Goal: Transaction & Acquisition: Purchase product/service

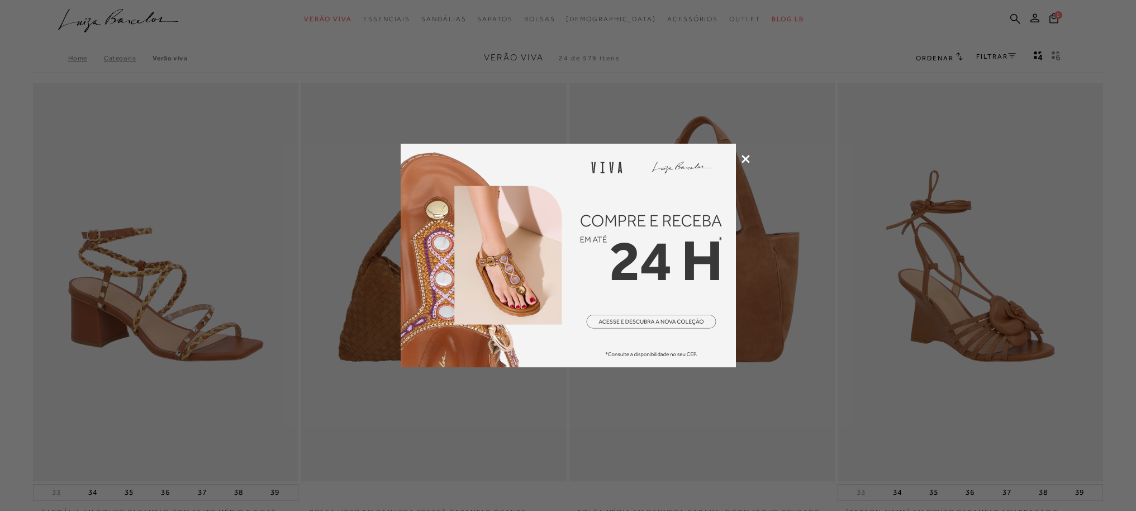
click at [744, 160] on icon at bounding box center [745, 159] width 8 height 8
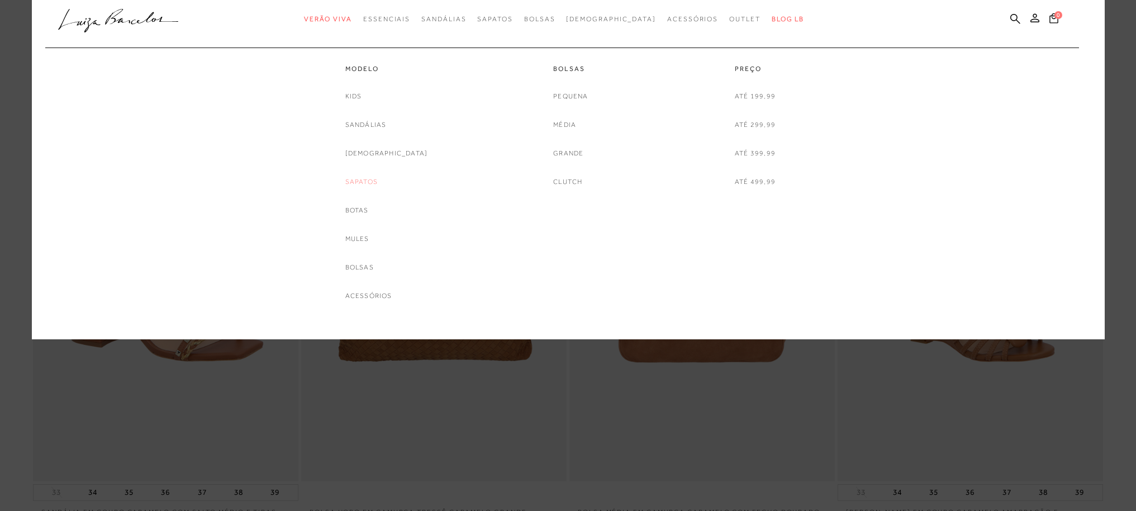
click at [378, 184] on link "Sapatos" at bounding box center [361, 182] width 32 height 12
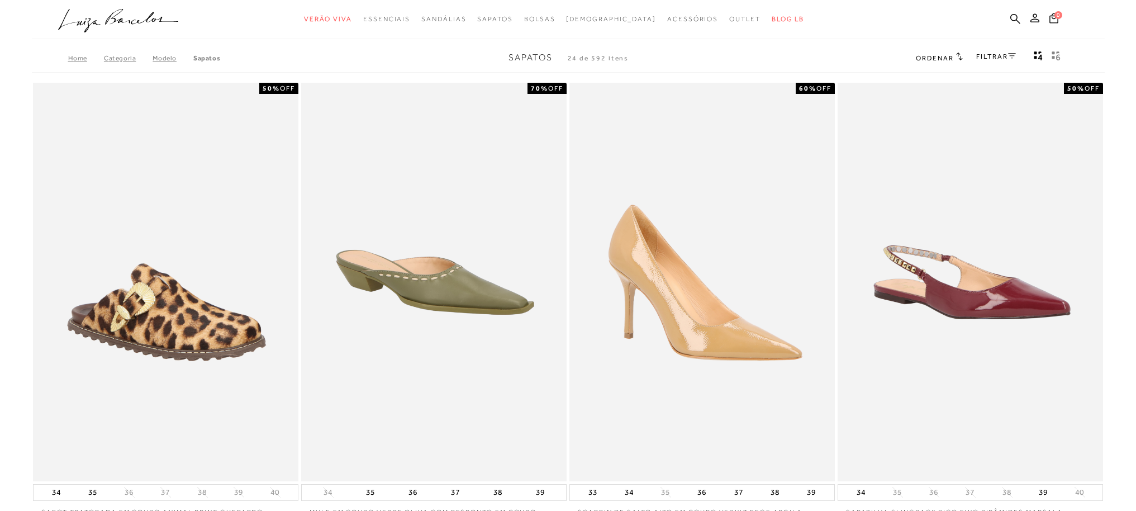
click at [1004, 57] on link "FILTRAR" at bounding box center [995, 57] width 39 height 8
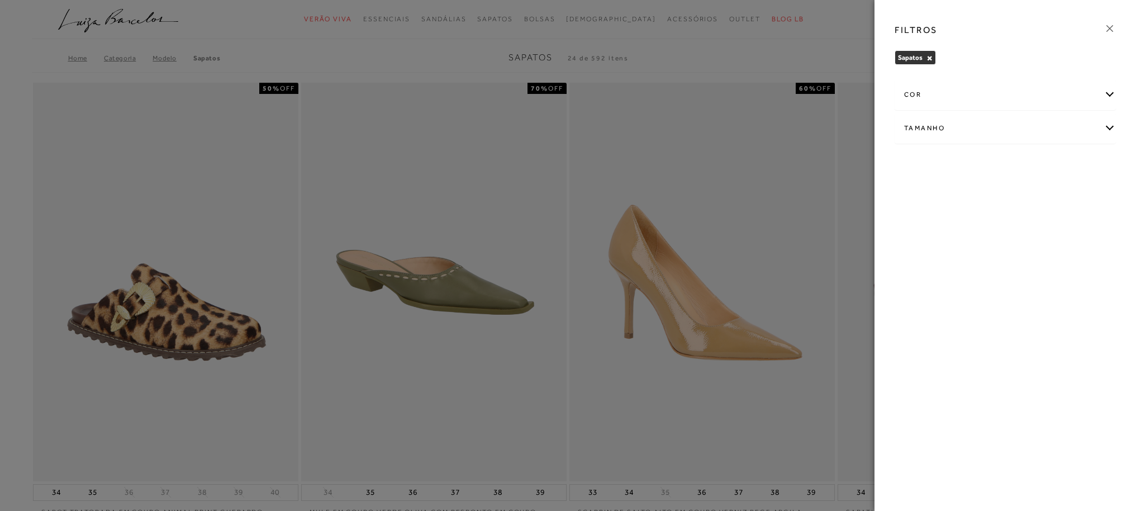
click at [1031, 123] on div "Tamanho" at bounding box center [1005, 128] width 220 height 30
click at [981, 228] on label "39" at bounding box center [980, 224] width 26 height 24
click at [976, 228] on input "39" at bounding box center [969, 225] width 11 height 11
checkbox input "true"
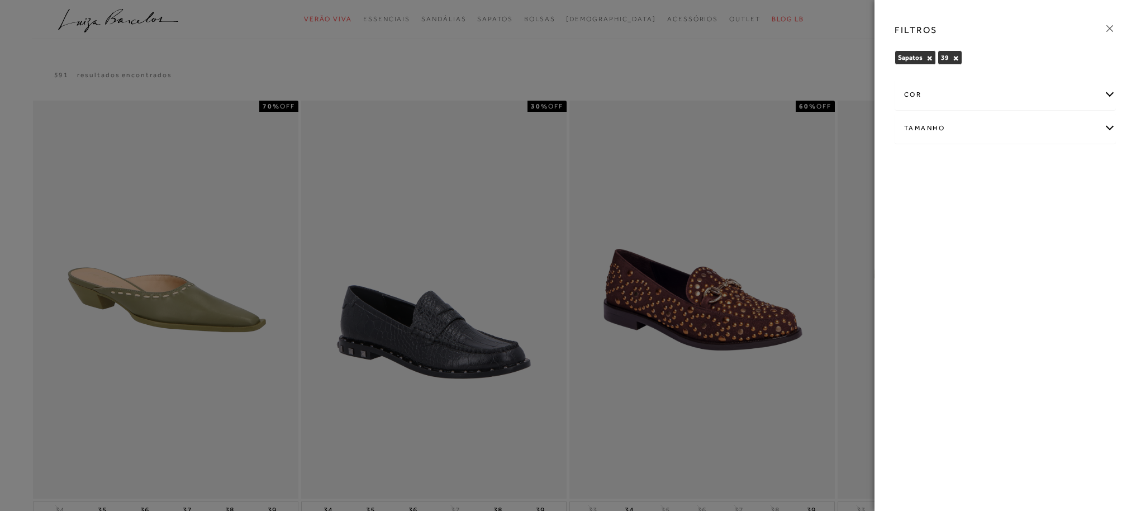
click at [1112, 28] on icon at bounding box center [1109, 28] width 12 height 12
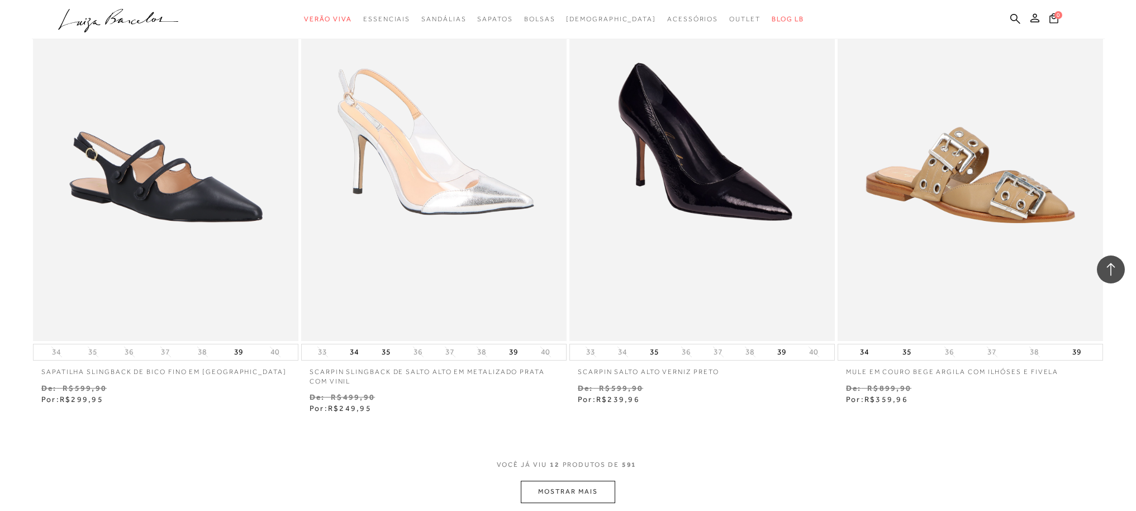
scroll to position [1209, 0]
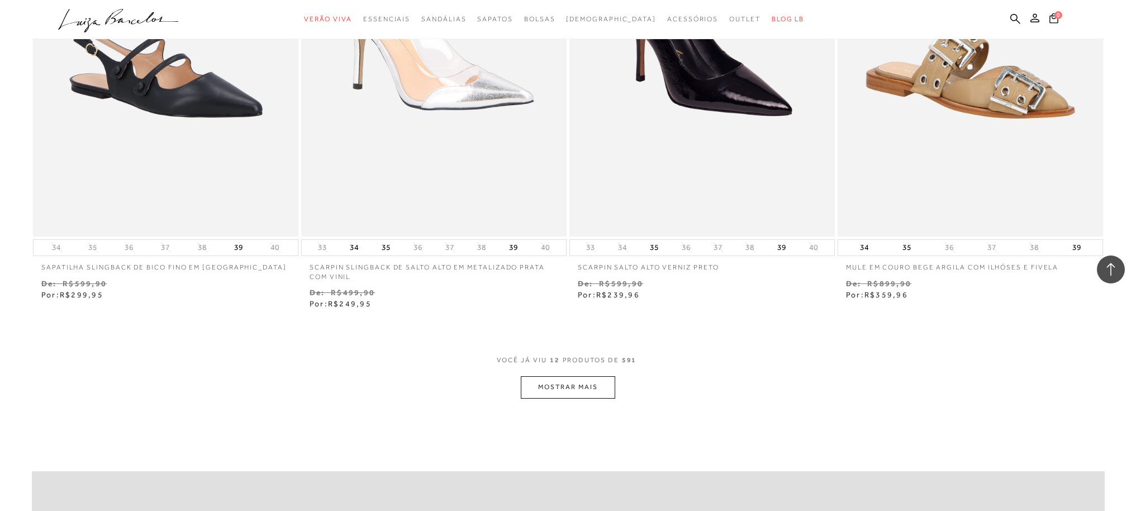
click at [595, 383] on button "MOSTRAR MAIS" at bounding box center [568, 387] width 94 height 22
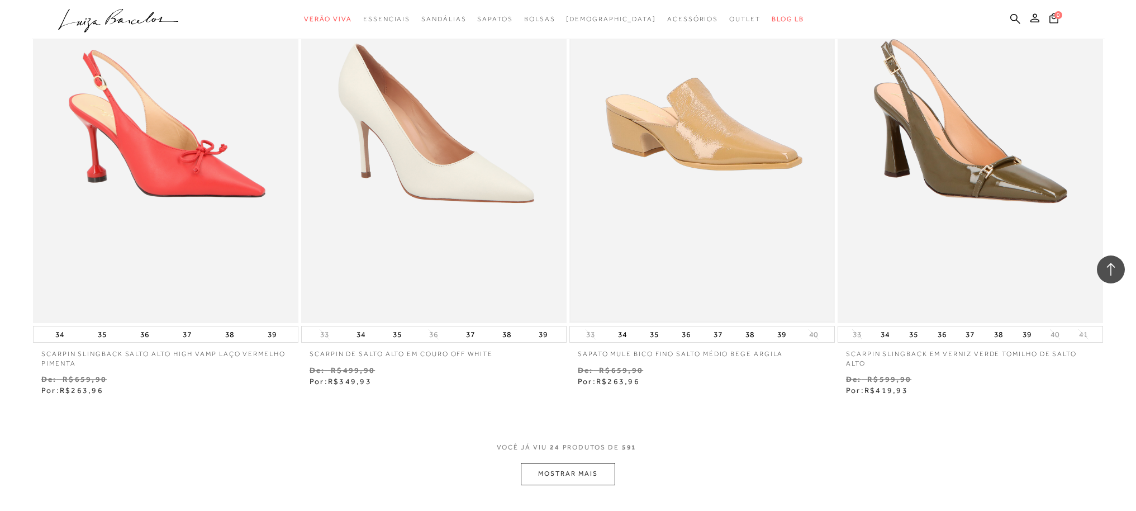
scroll to position [2625, 0]
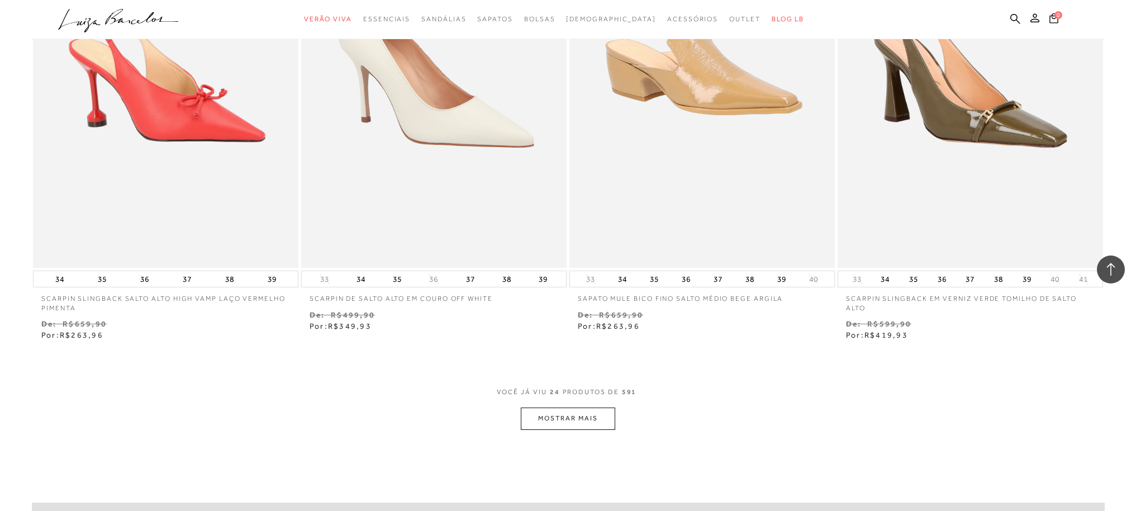
click at [598, 423] on button "MOSTRAR MAIS" at bounding box center [568, 418] width 94 height 22
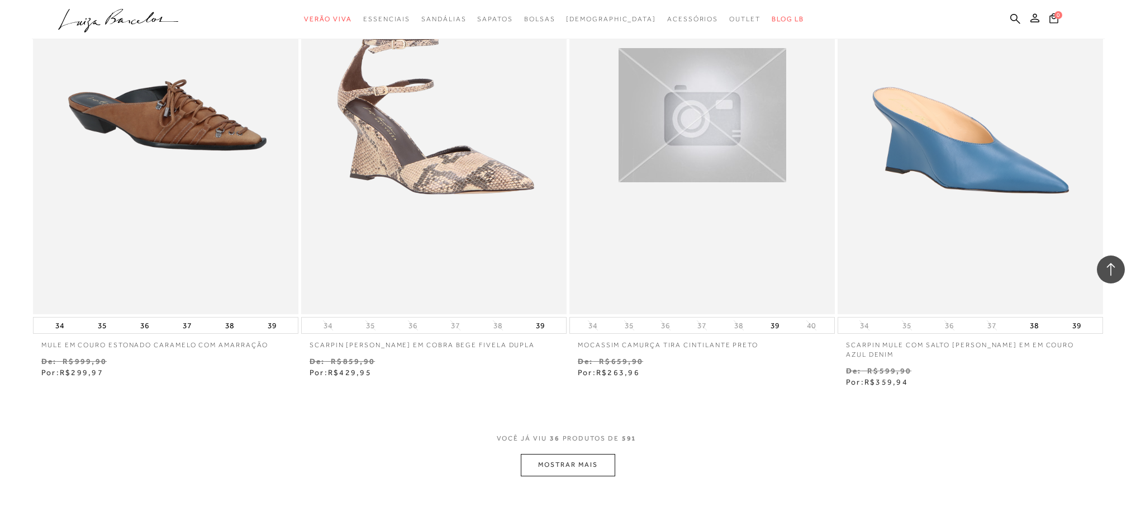
scroll to position [4159, 0]
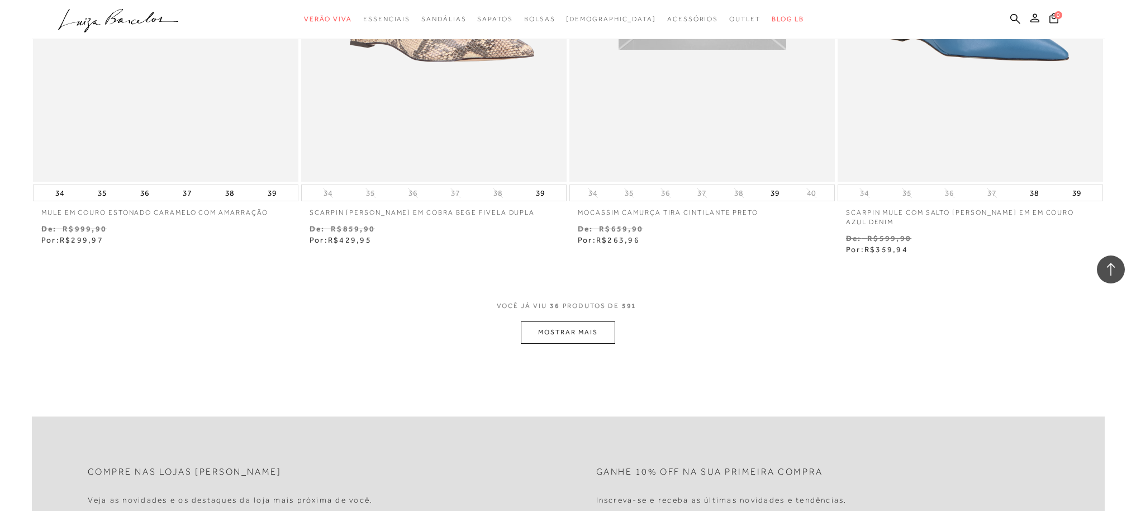
click at [577, 336] on button "MOSTRAR MAIS" at bounding box center [568, 332] width 94 height 22
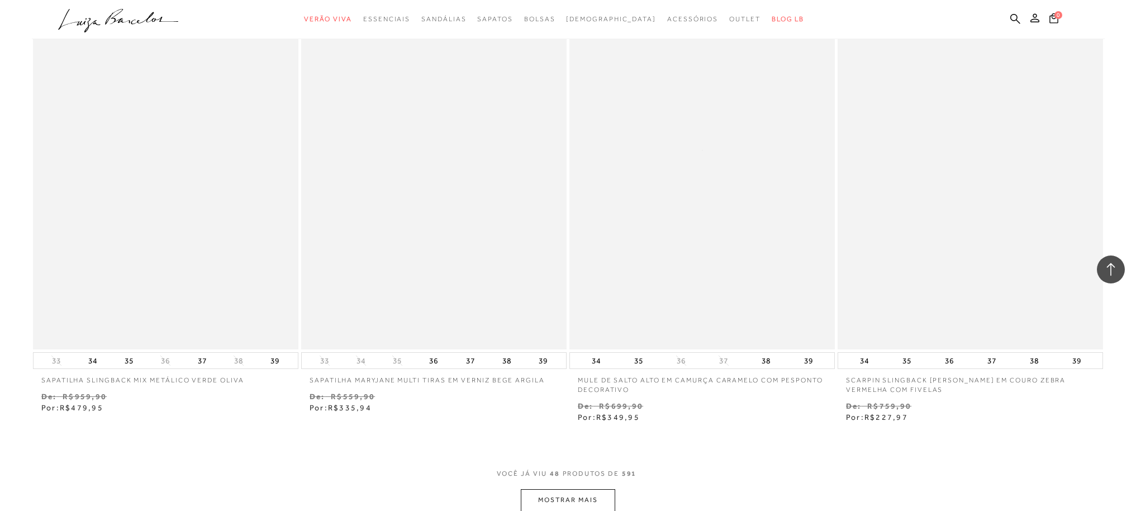
scroll to position [5634, 0]
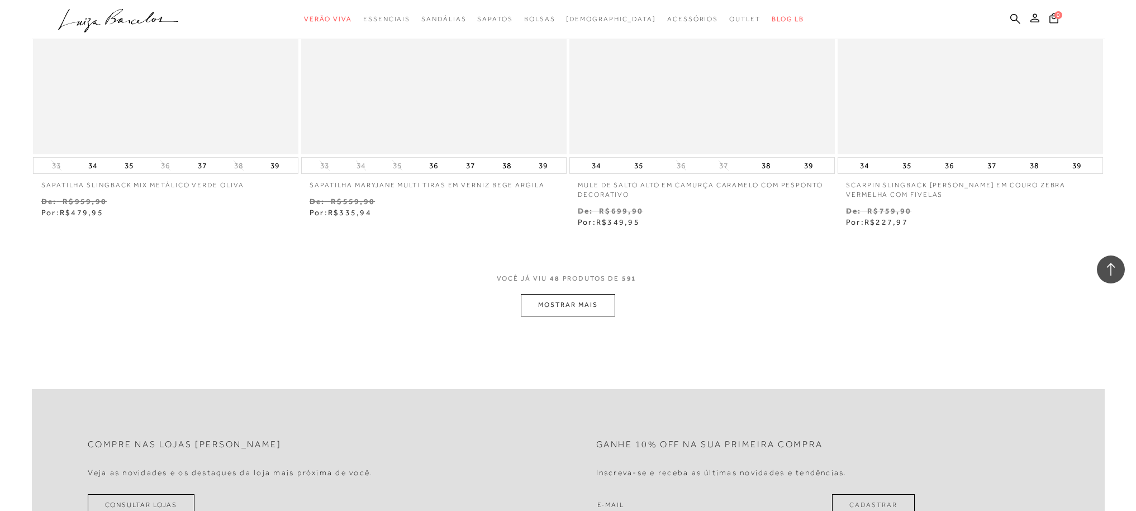
click at [587, 308] on button "MOSTRAR MAIS" at bounding box center [568, 305] width 94 height 22
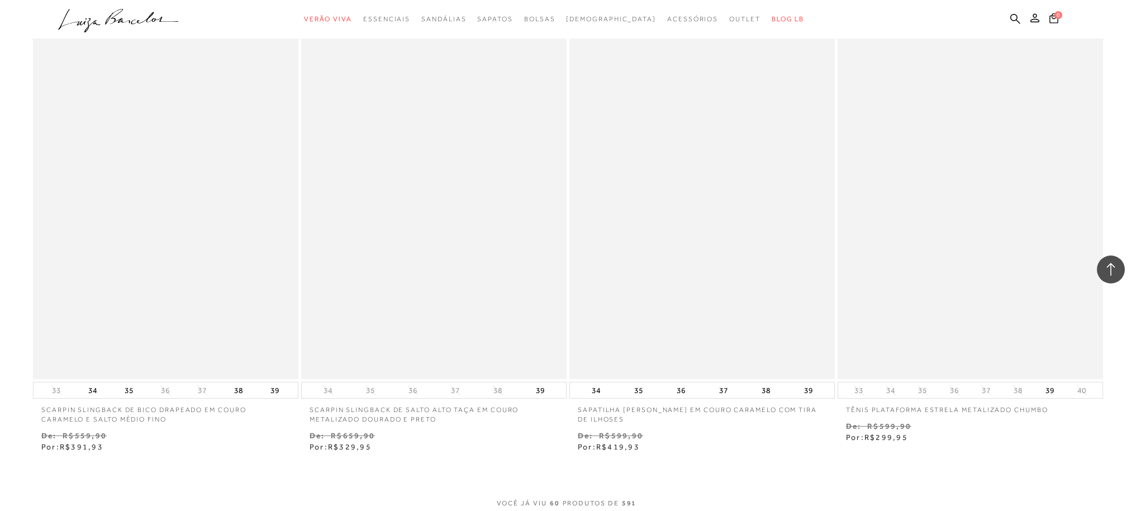
scroll to position [6988, 0]
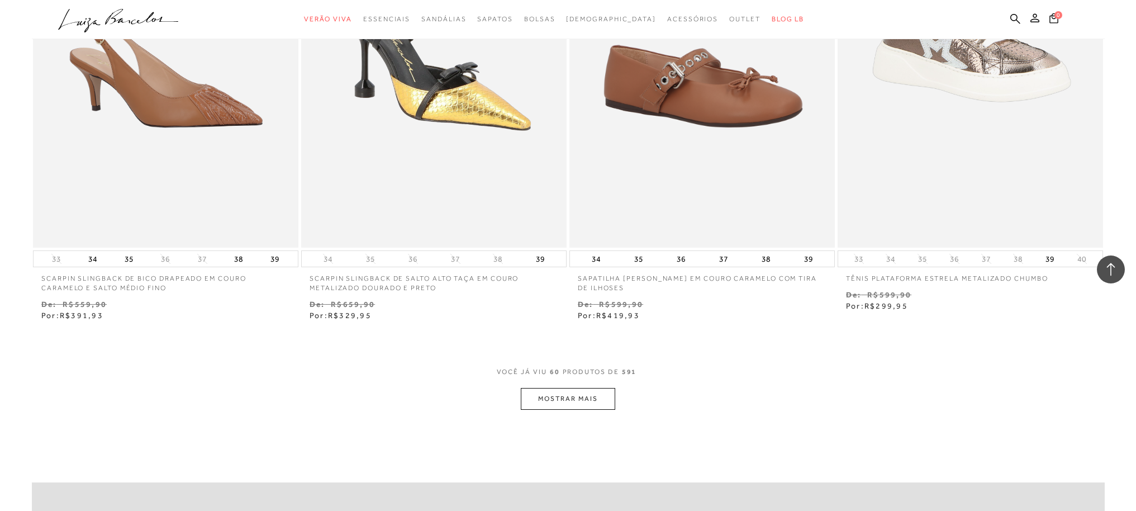
click at [580, 397] on button "MOSTRAR MAIS" at bounding box center [568, 399] width 94 height 22
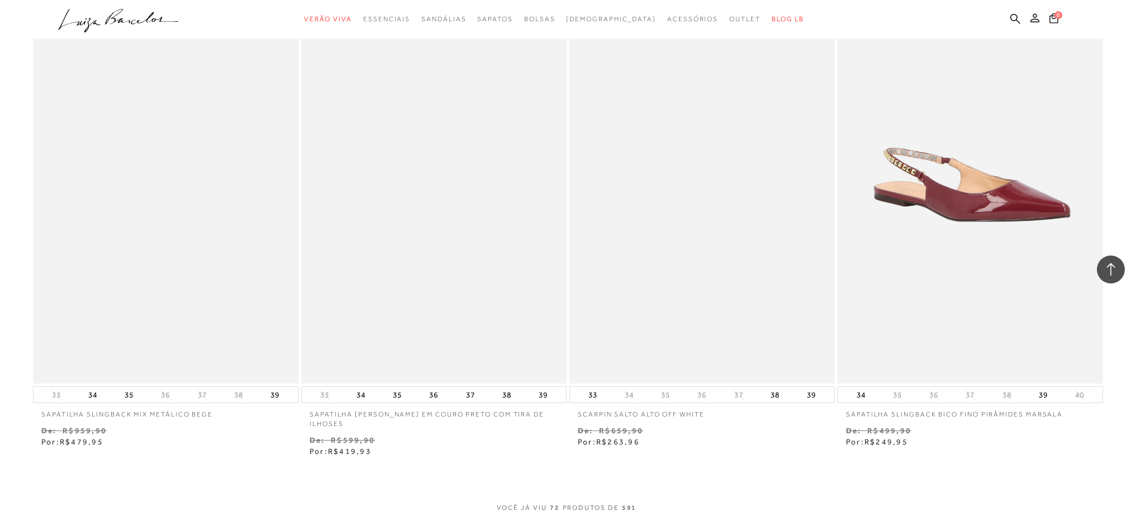
scroll to position [8446, 0]
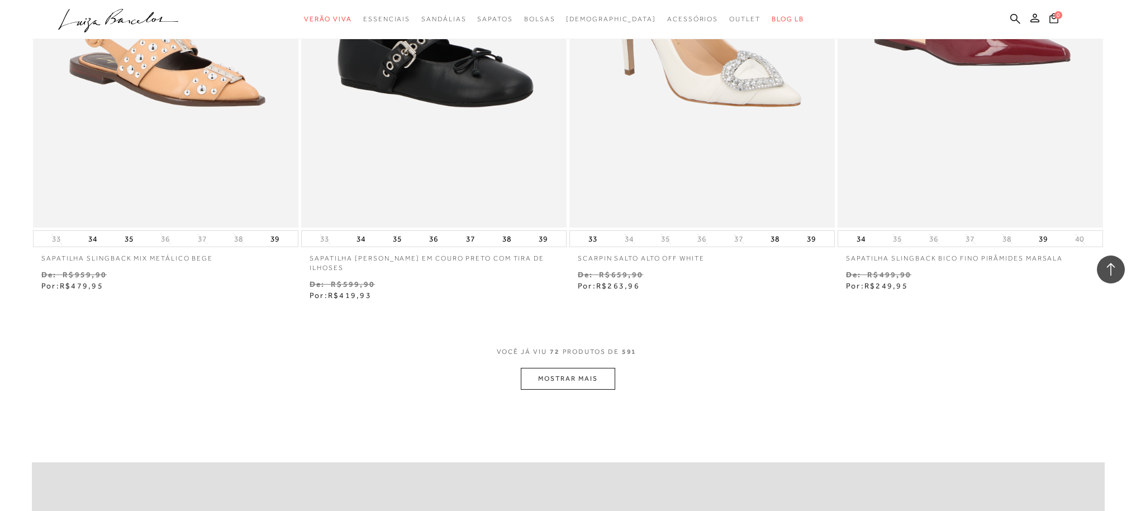
click at [592, 383] on button "MOSTRAR MAIS" at bounding box center [568, 379] width 94 height 22
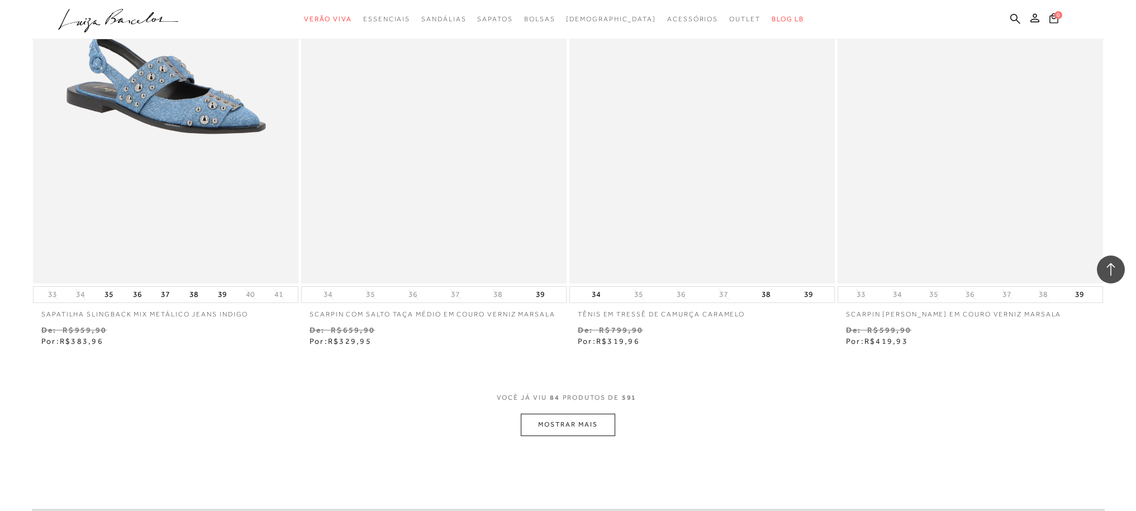
scroll to position [9890, 0]
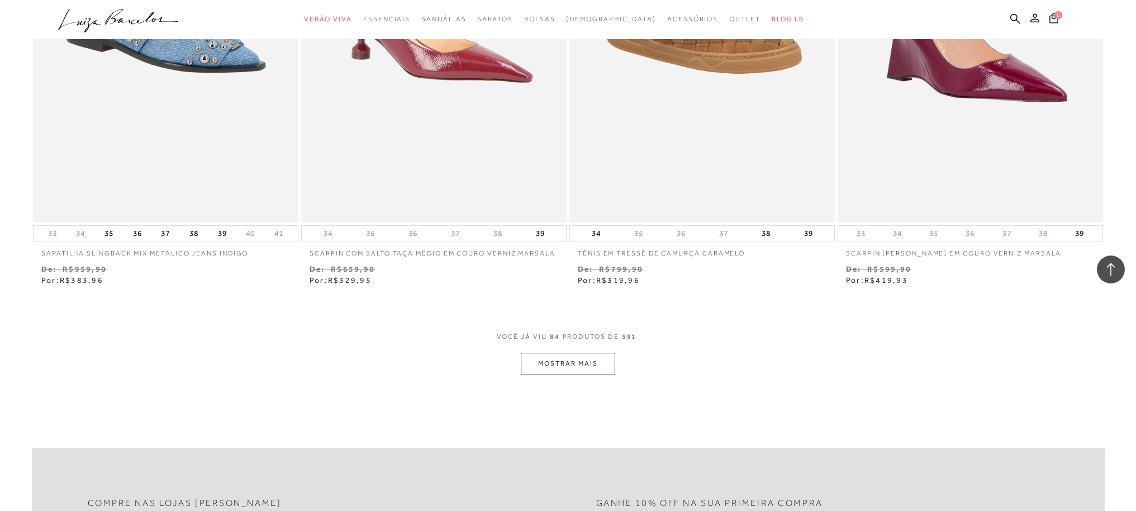
click at [601, 359] on button "MOSTRAR MAIS" at bounding box center [568, 364] width 94 height 22
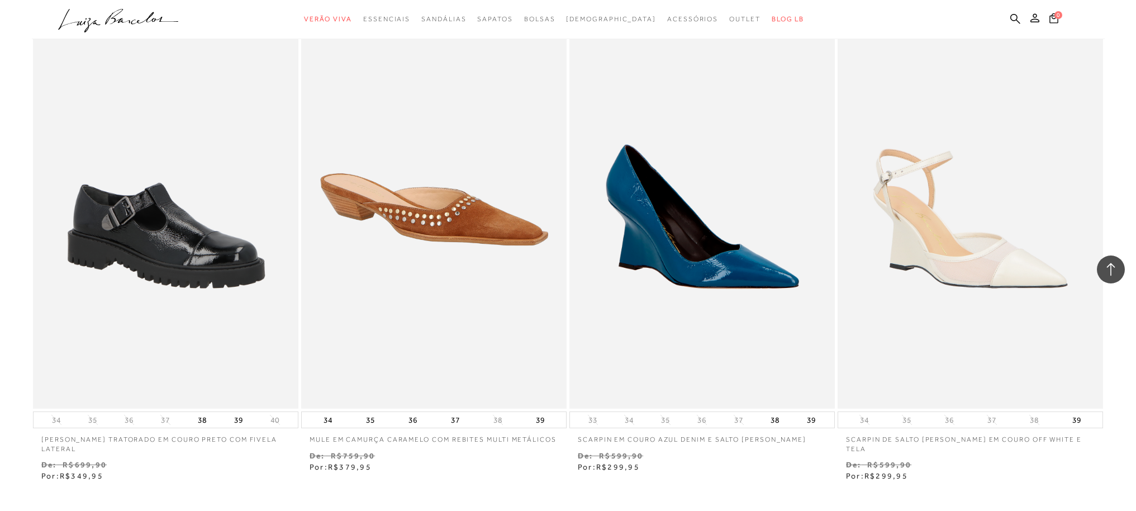
scroll to position [11288, 0]
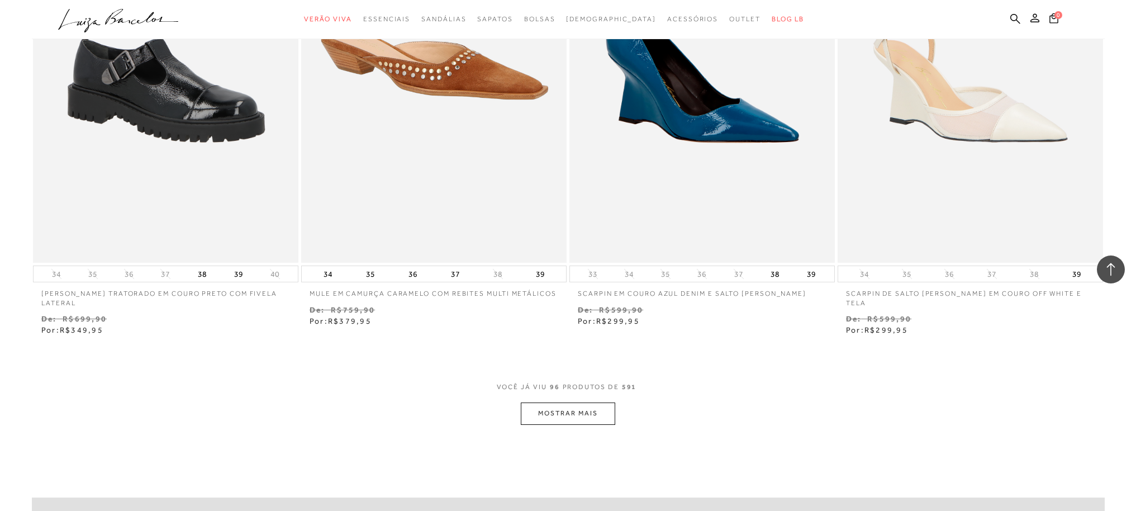
click at [551, 410] on button "MOSTRAR MAIS" at bounding box center [568, 413] width 94 height 22
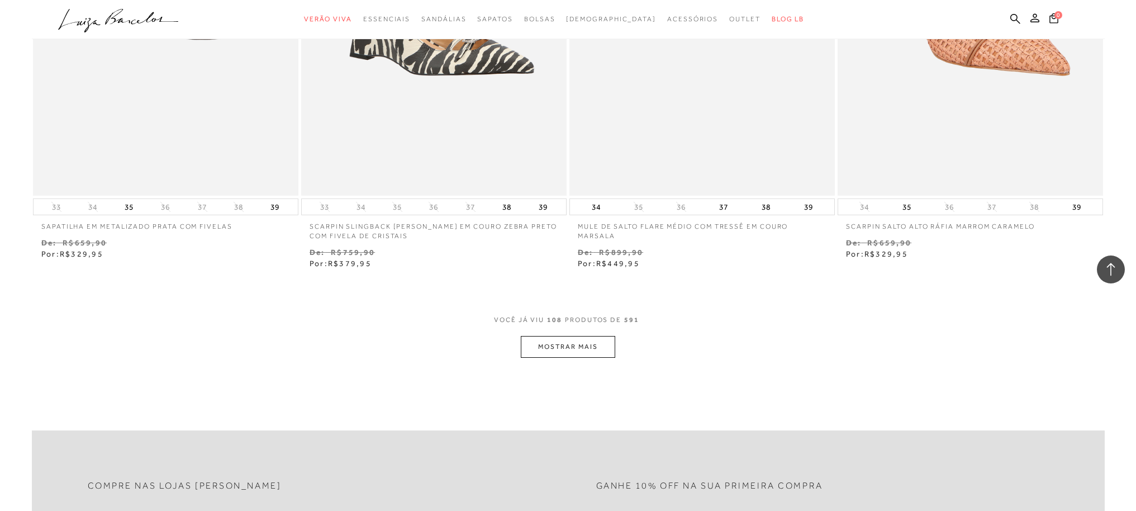
scroll to position [12805, 0]
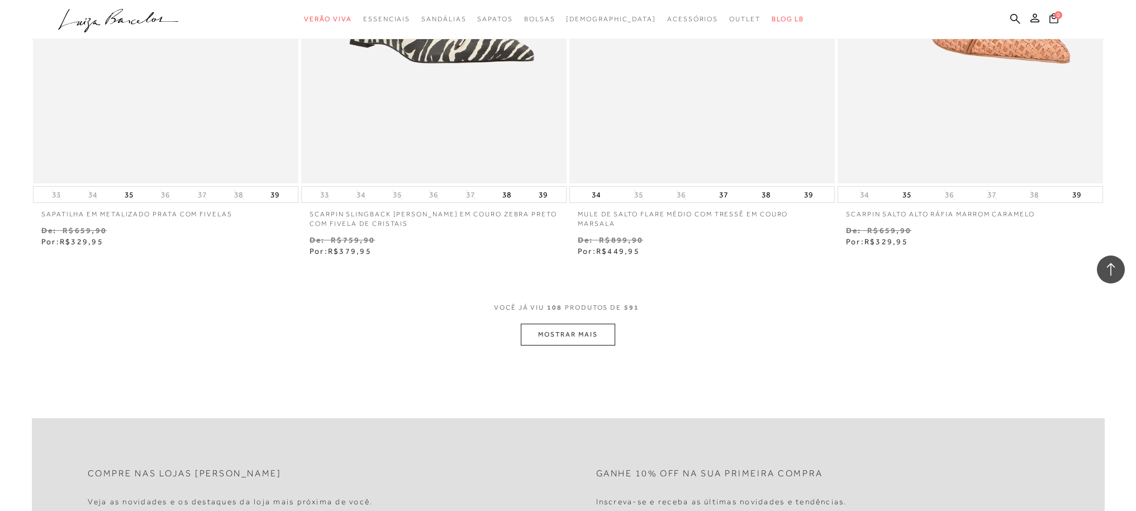
click at [577, 341] on button "MOSTRAR MAIS" at bounding box center [568, 335] width 94 height 22
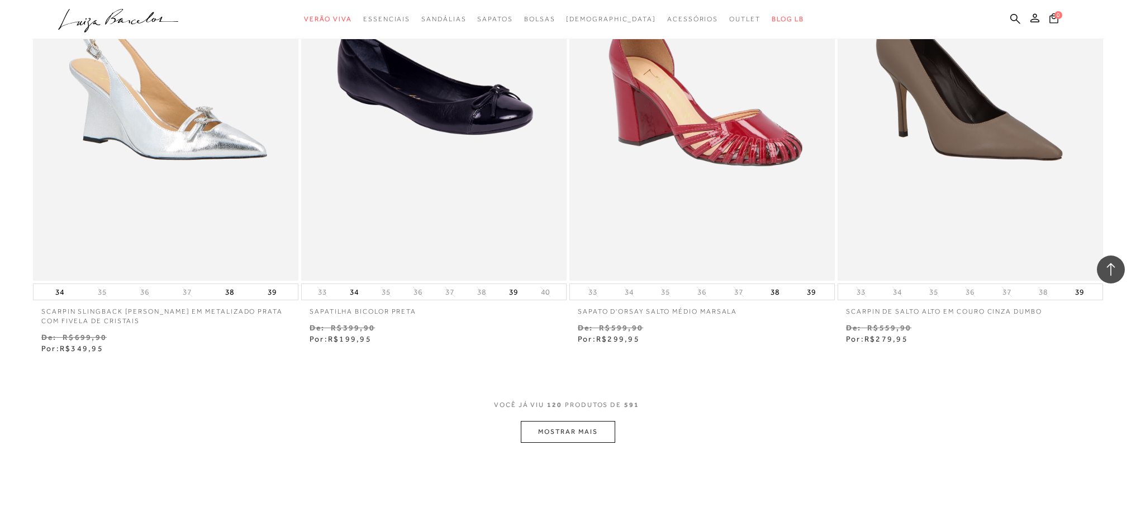
scroll to position [14234, 0]
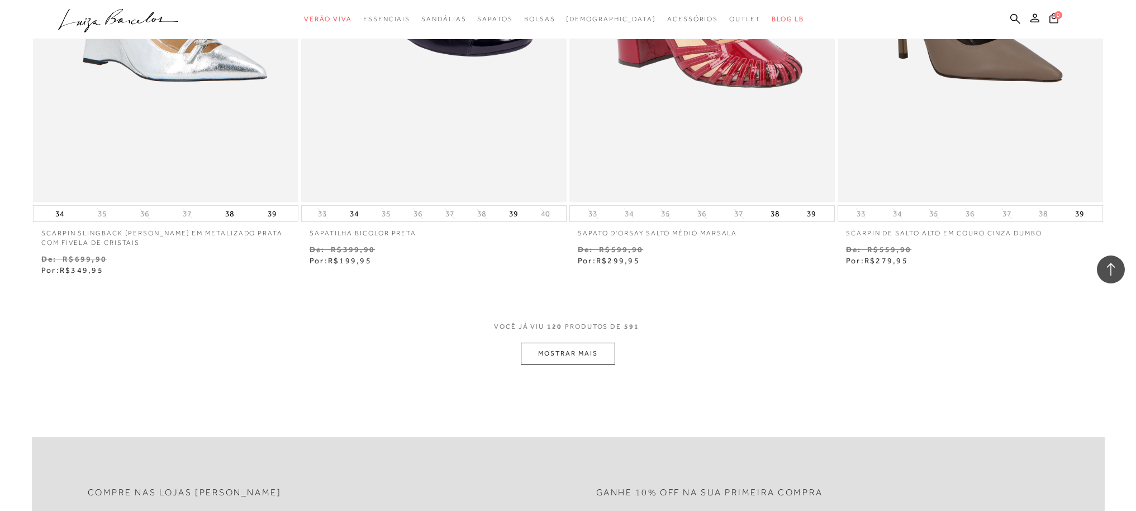
click at [568, 353] on button "MOSTRAR MAIS" at bounding box center [568, 353] width 94 height 22
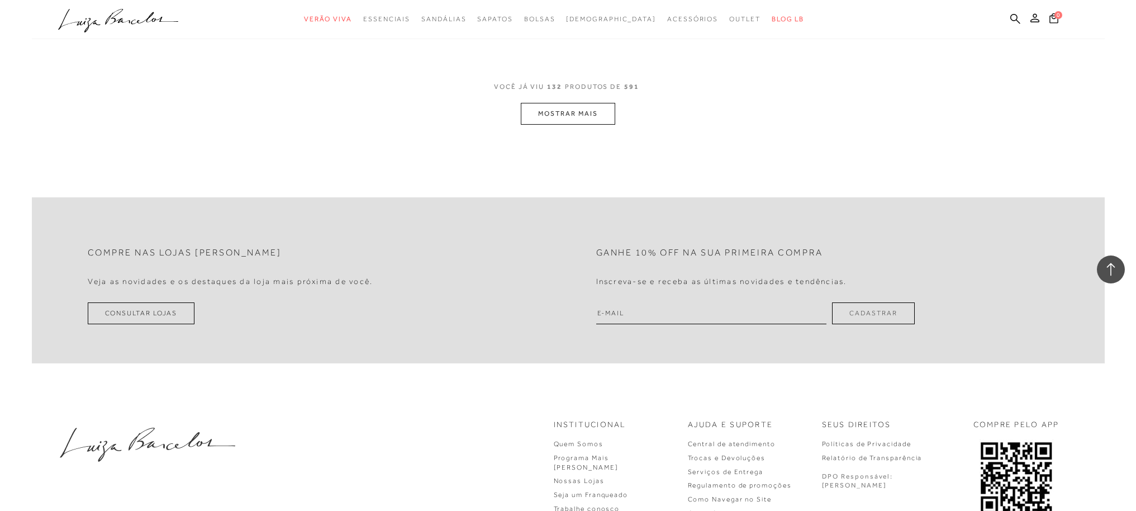
scroll to position [15917, 0]
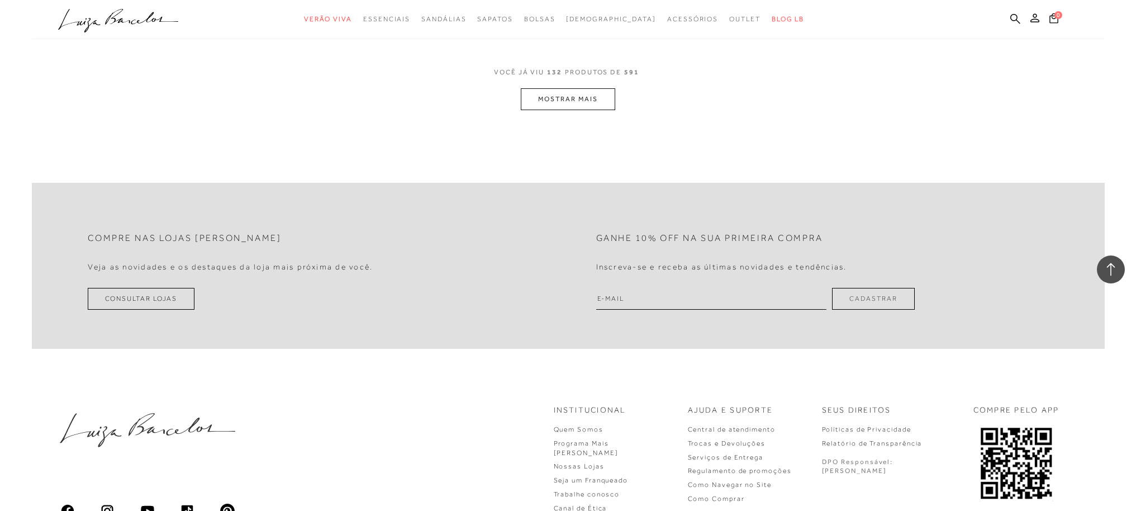
click at [570, 95] on button "MOSTRAR MAIS" at bounding box center [568, 99] width 94 height 22
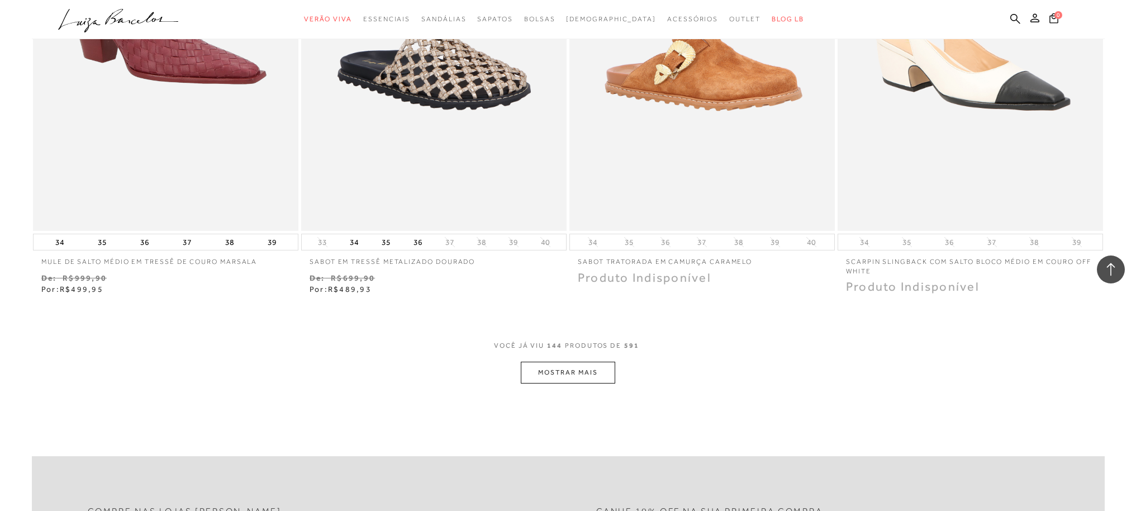
scroll to position [17307, 0]
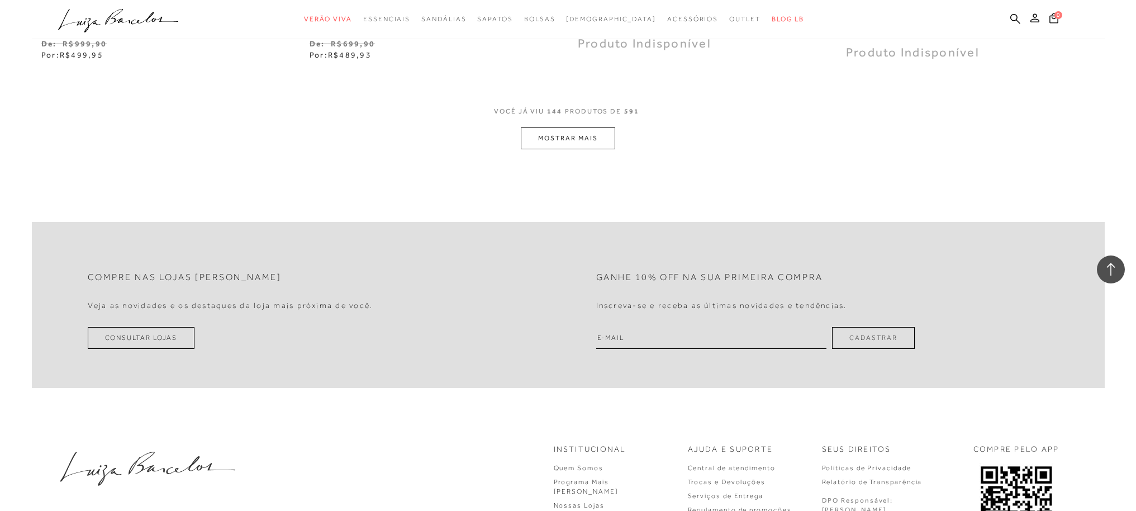
click at [573, 136] on button "MOSTRAR MAIS" at bounding box center [568, 138] width 94 height 22
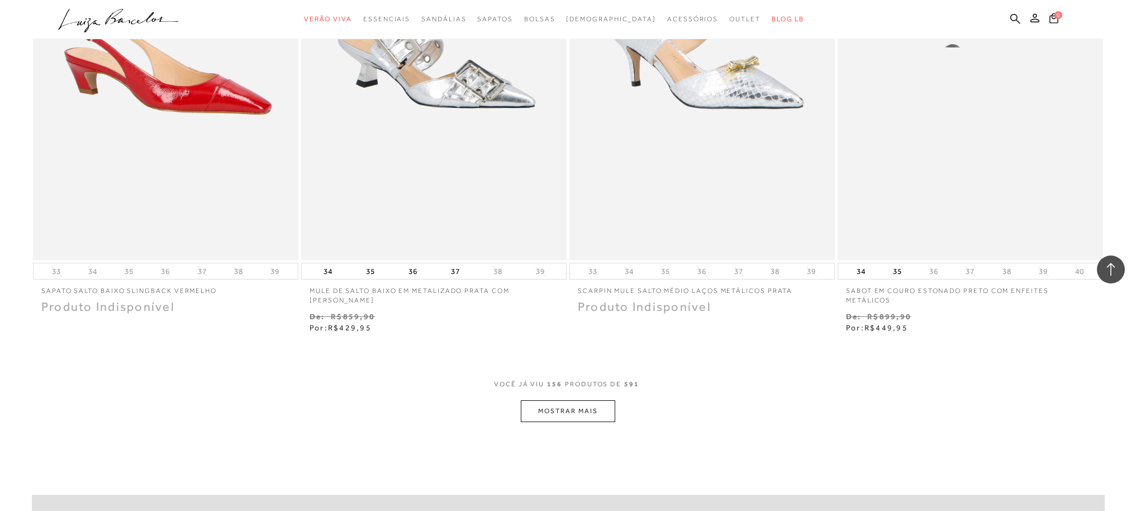
scroll to position [18478, 0]
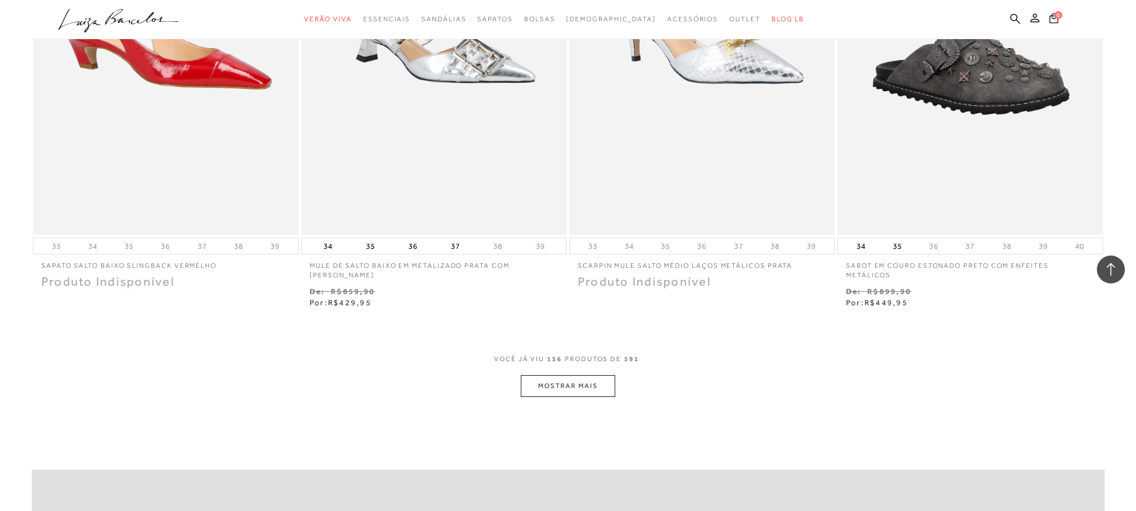
click at [572, 386] on button "MOSTRAR MAIS" at bounding box center [568, 386] width 94 height 22
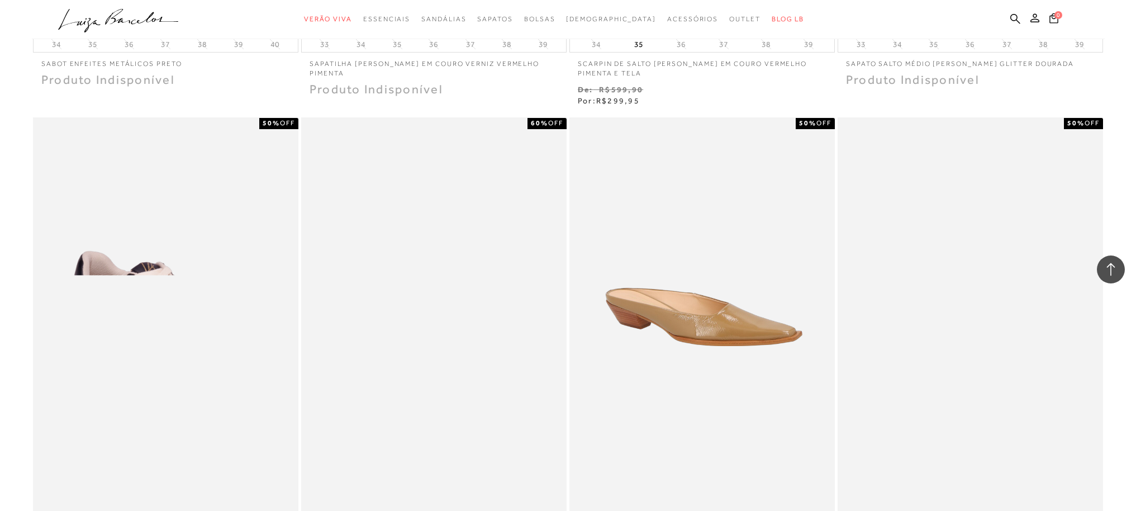
scroll to position [19937, 0]
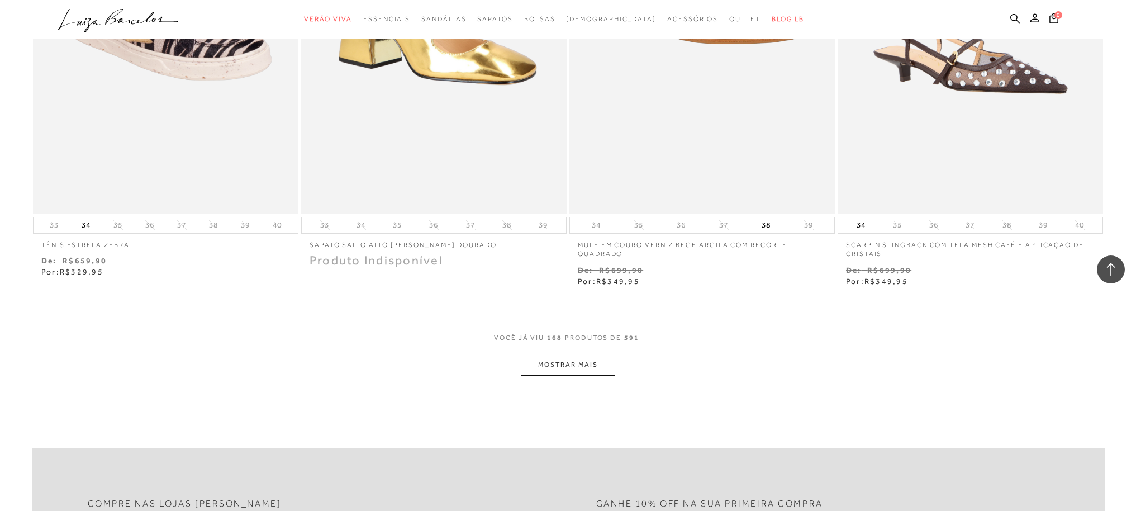
click at [583, 367] on button "MOSTRAR MAIS" at bounding box center [568, 365] width 94 height 22
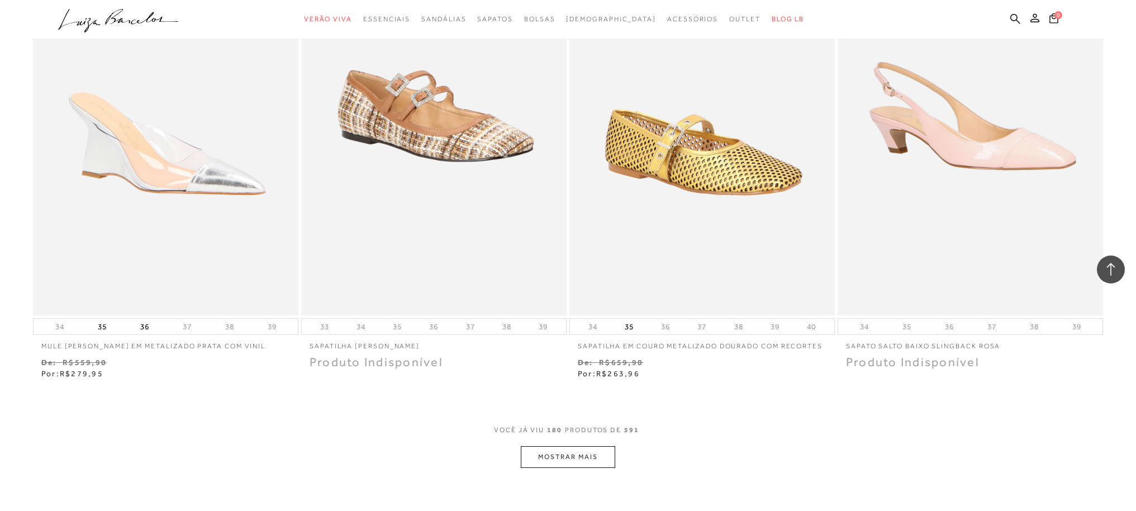
scroll to position [21268, 0]
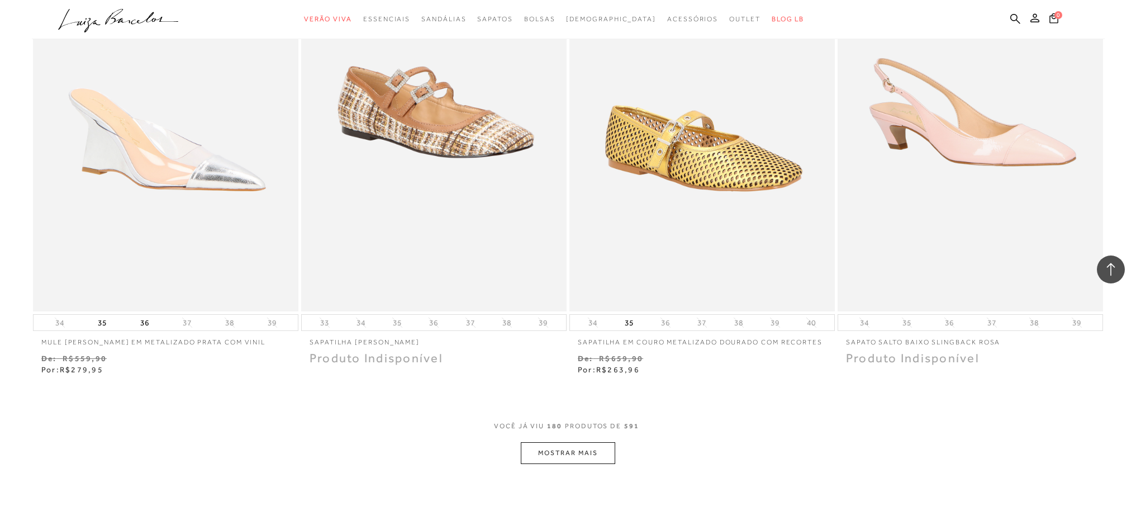
click at [570, 455] on button "MOSTRAR MAIS" at bounding box center [568, 453] width 94 height 22
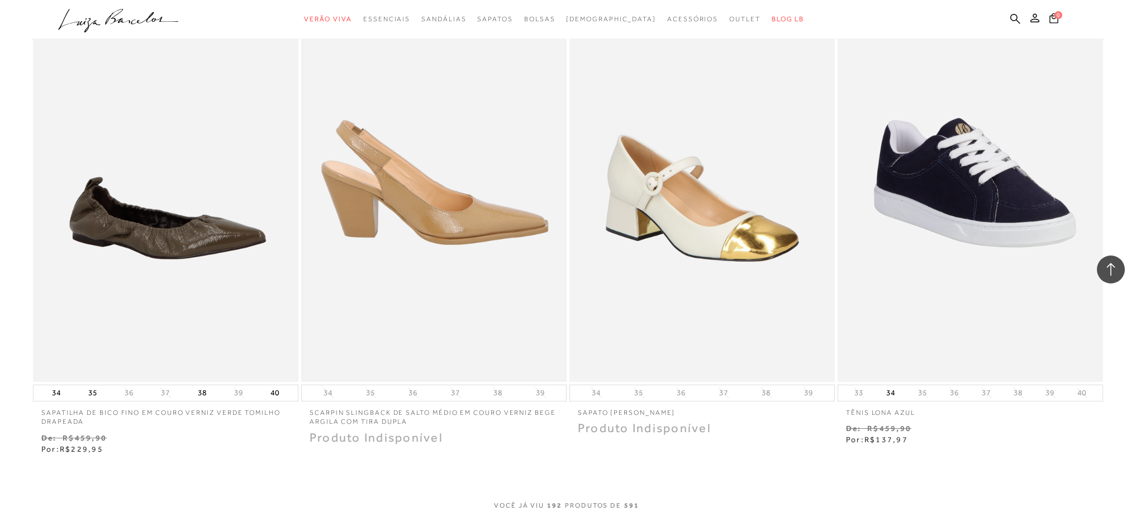
scroll to position [22719, 0]
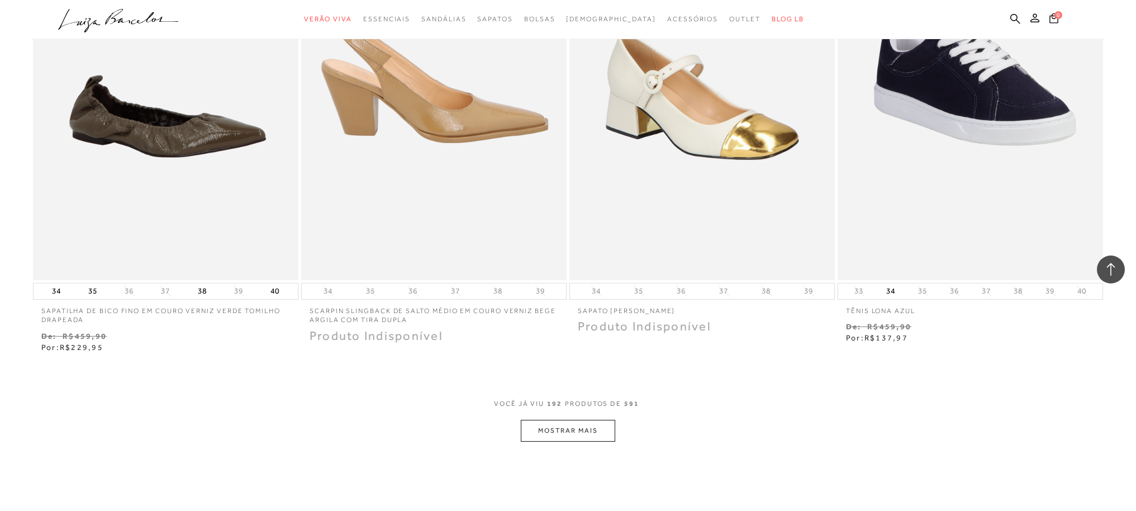
click at [550, 430] on button "MOSTRAR MAIS" at bounding box center [568, 431] width 94 height 22
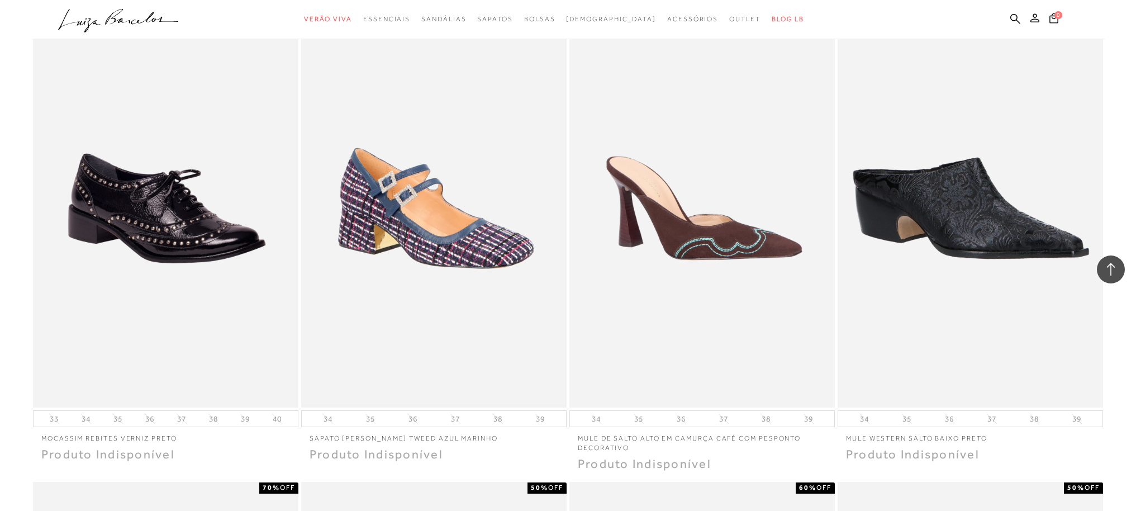
scroll to position [23564, 0]
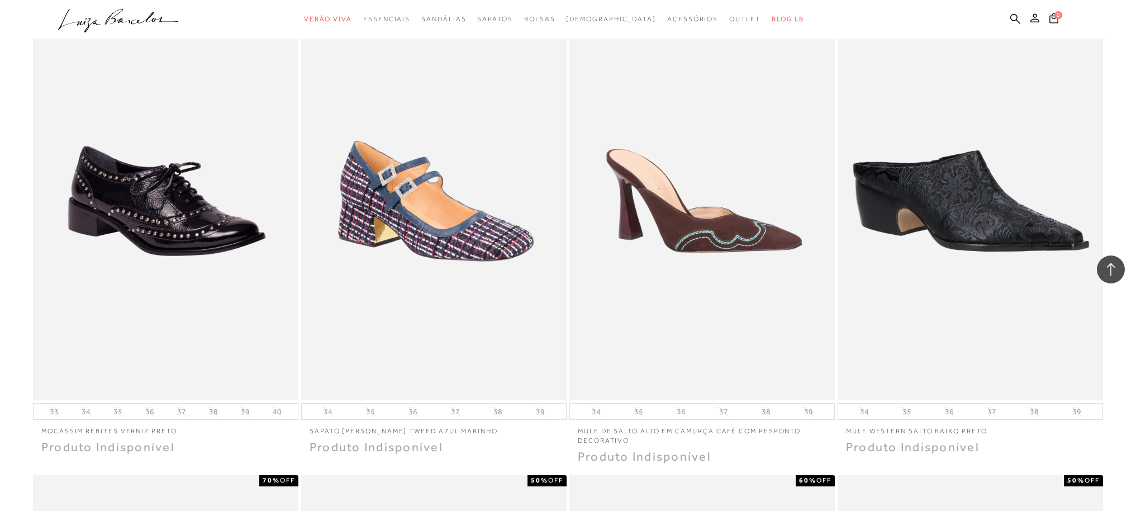
click at [1117, 267] on icon at bounding box center [1110, 269] width 15 height 15
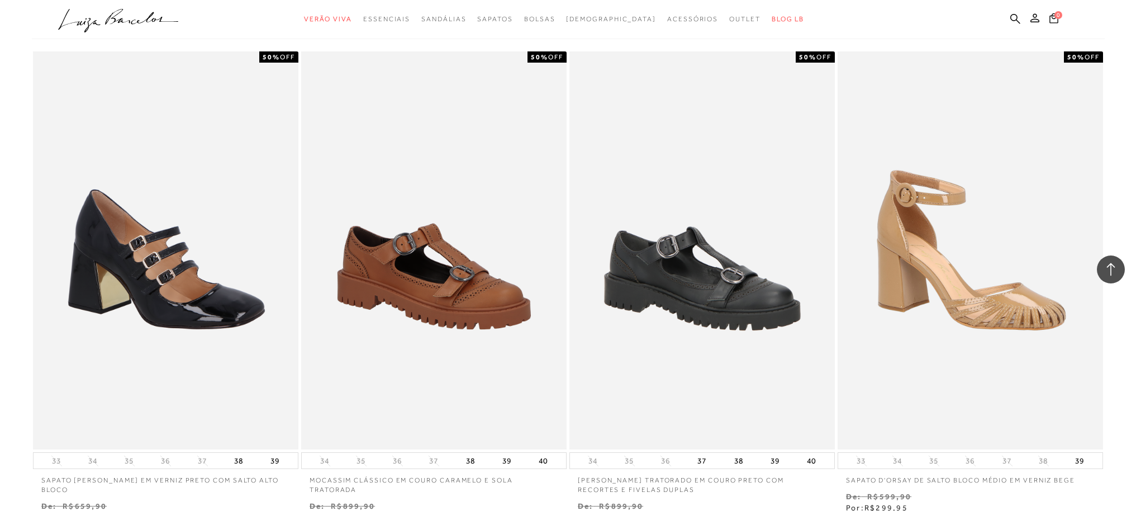
scroll to position [0, 0]
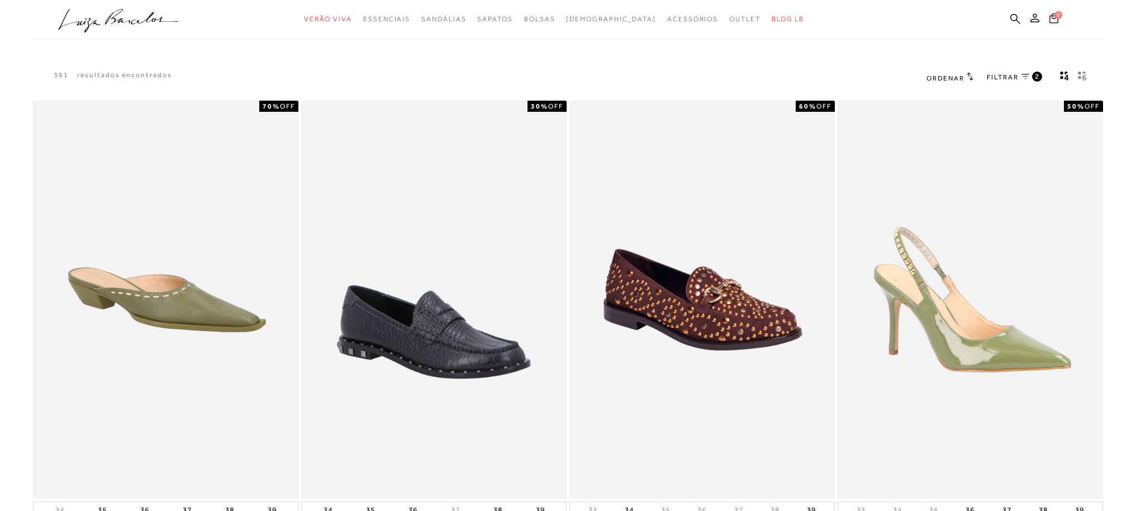
click at [998, 77] on span "FILTRAR" at bounding box center [1002, 77] width 31 height 9
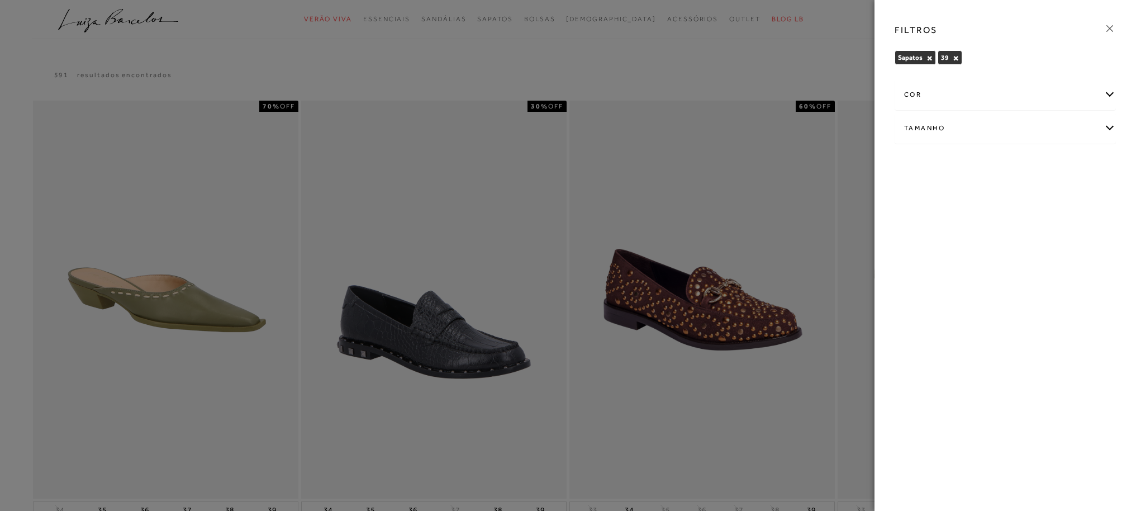
click at [1106, 97] on div "cor" at bounding box center [1005, 95] width 220 height 30
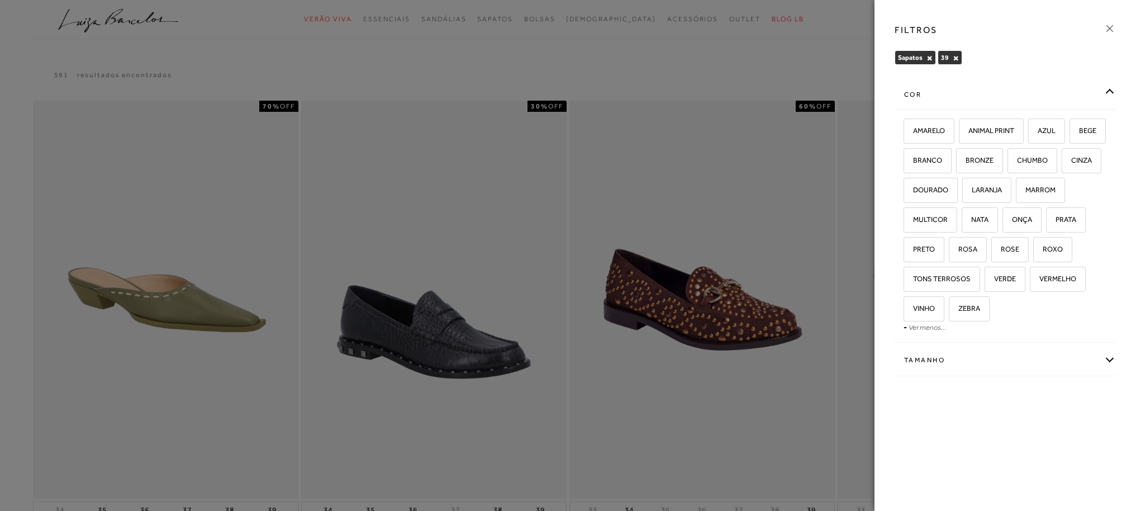
click at [1111, 27] on icon at bounding box center [1109, 28] width 12 height 12
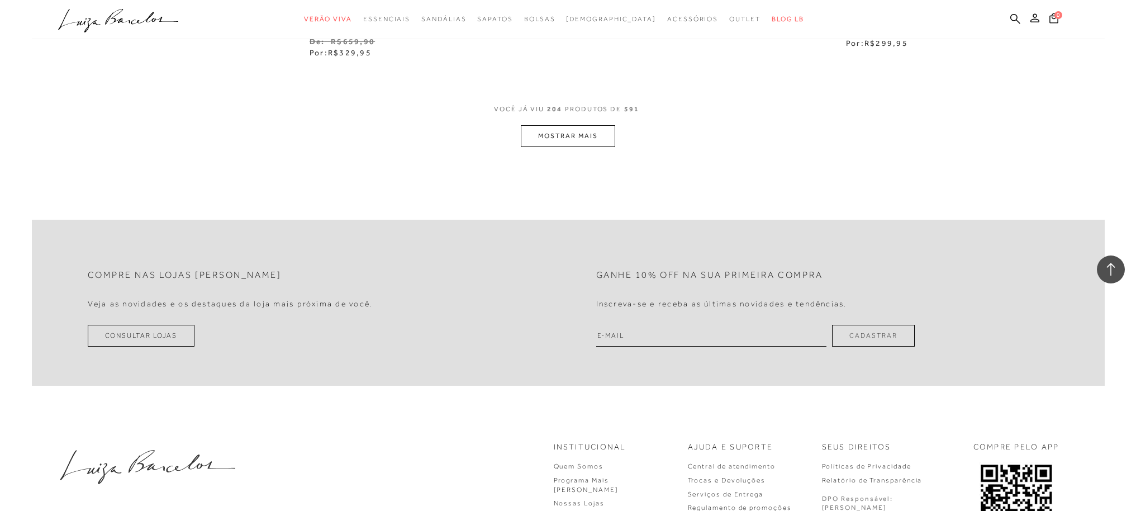
scroll to position [24464, 0]
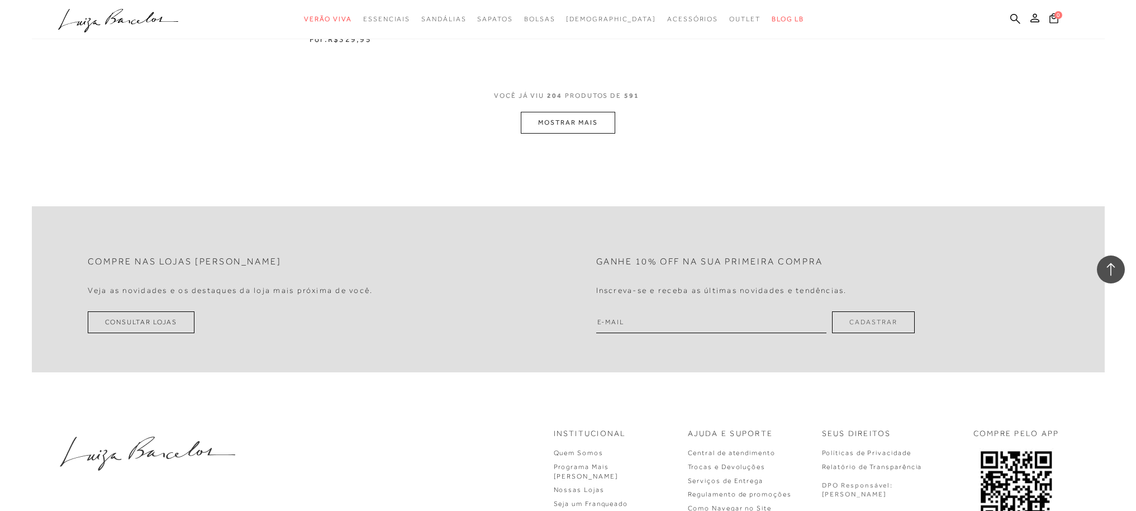
click at [579, 123] on button "MOSTRAR MAIS" at bounding box center [568, 123] width 94 height 22
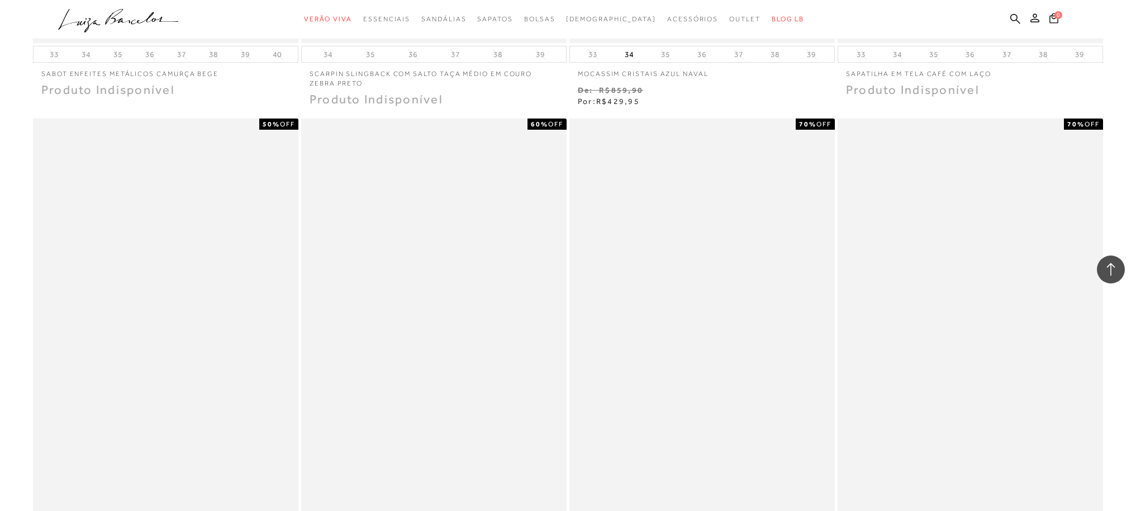
scroll to position [25557, 0]
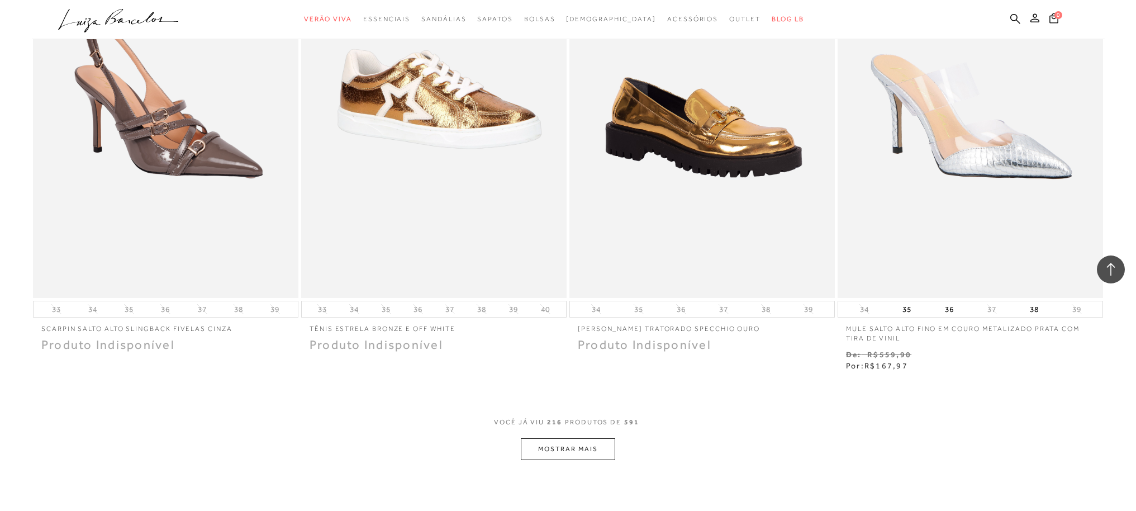
click at [586, 448] on button "MOSTRAR MAIS" at bounding box center [568, 449] width 94 height 22
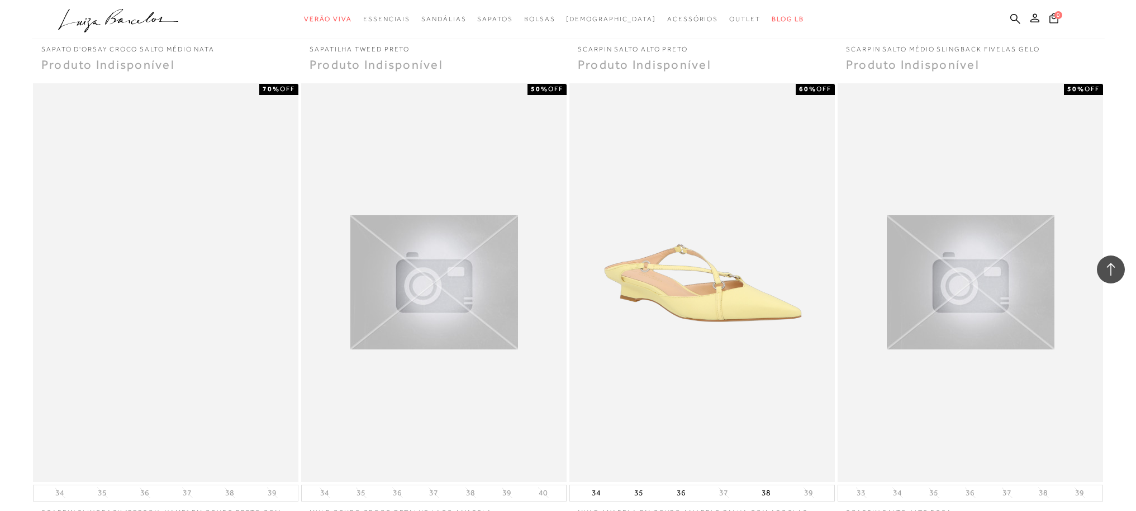
scroll to position [27009, 0]
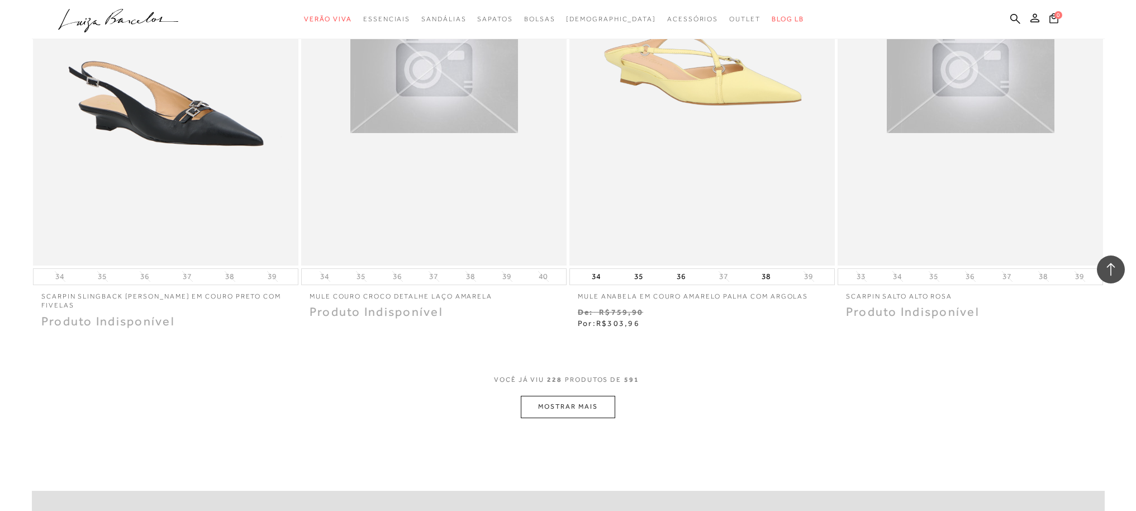
click at [582, 408] on button "MOSTRAR MAIS" at bounding box center [568, 407] width 94 height 22
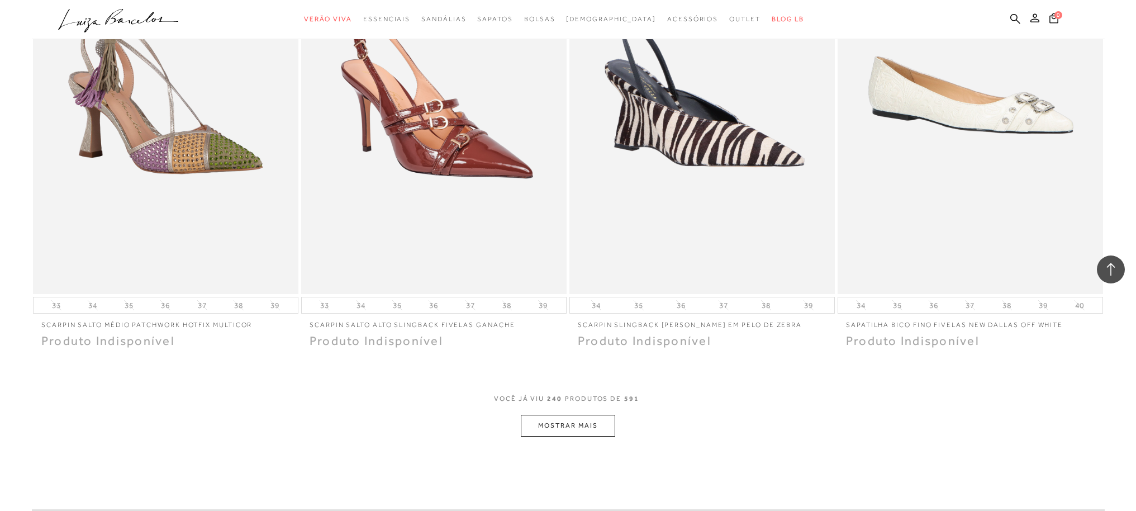
scroll to position [28410, 0]
click at [568, 432] on button "MOSTRAR MAIS" at bounding box center [568, 425] width 94 height 22
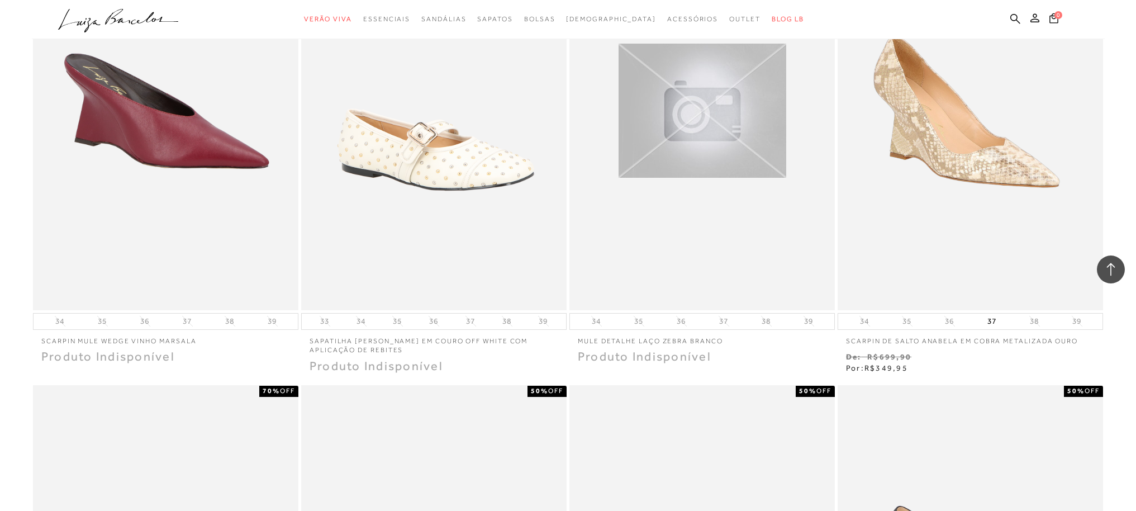
scroll to position [29497, 0]
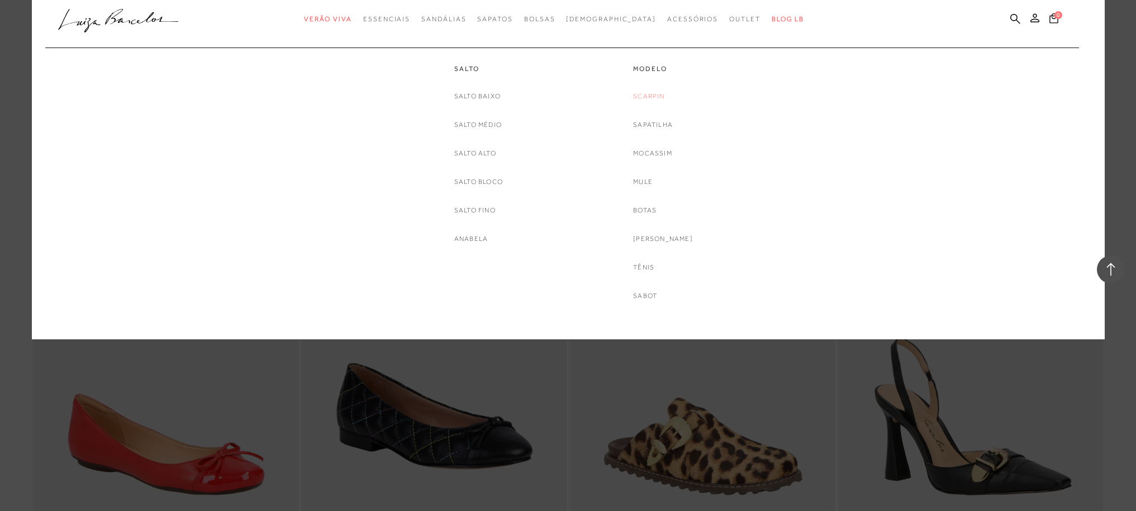
click at [660, 98] on link "Scarpin" at bounding box center [648, 97] width 31 height 12
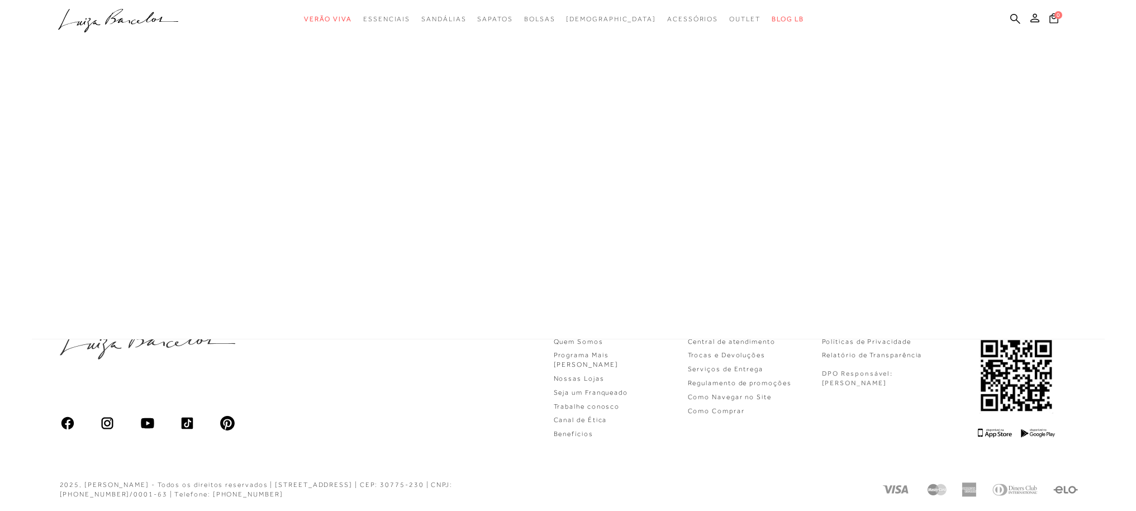
scroll to position [116, 0]
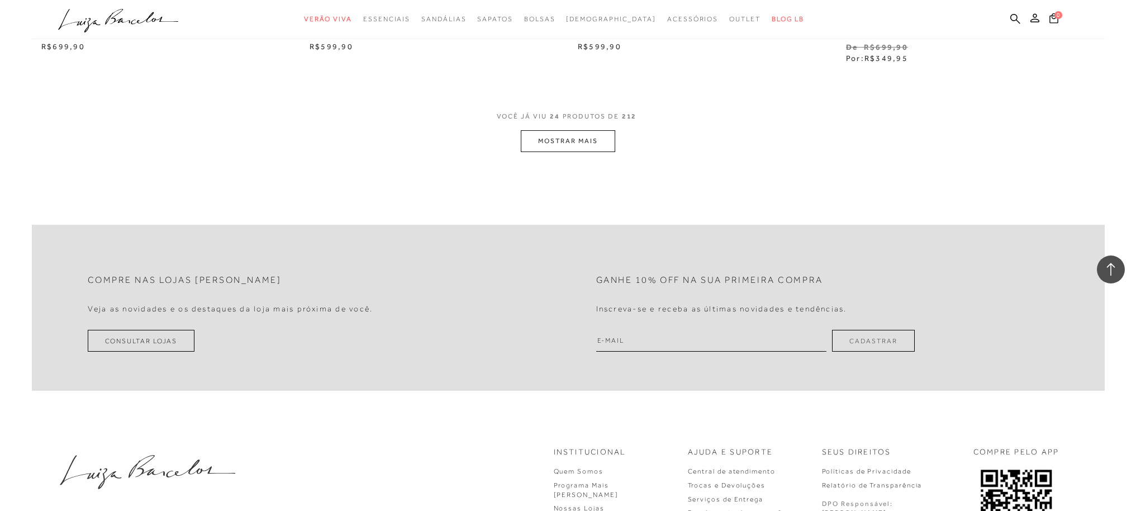
scroll to position [2837, 0]
click at [587, 139] on button "MOSTRAR MAIS" at bounding box center [568, 140] width 94 height 22
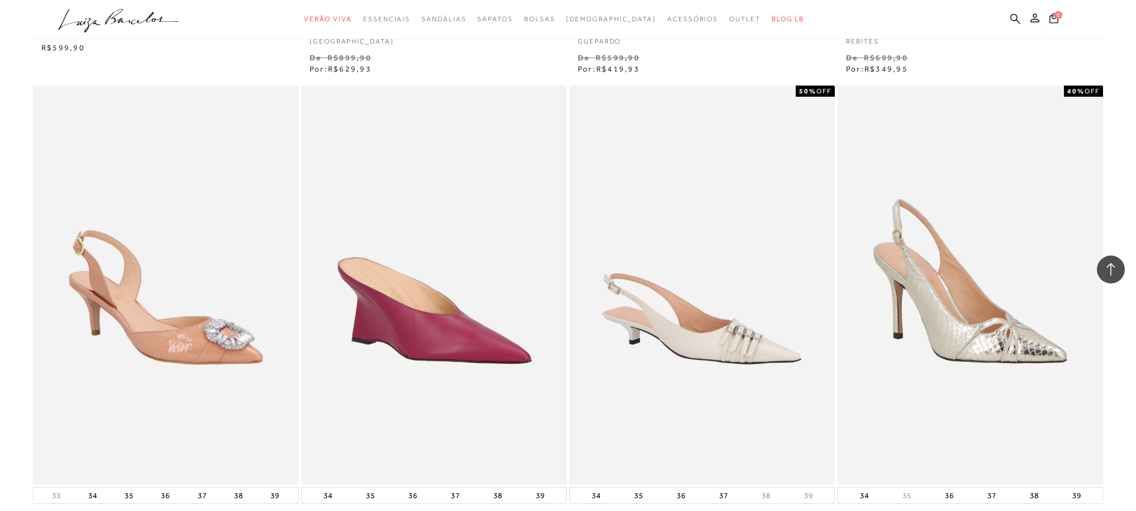
scroll to position [3539, 0]
